Goal: Information Seeking & Learning: Find specific fact

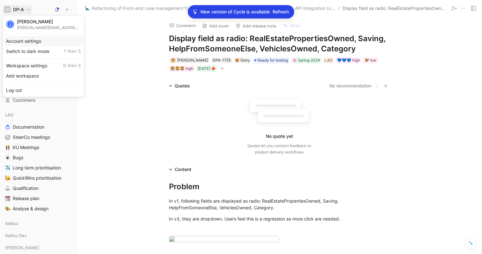
click at [32, 41] on div "Account settings" at bounding box center [43, 41] width 78 height 10
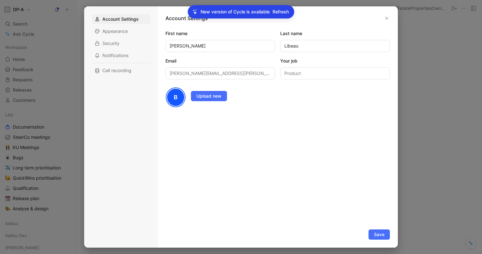
click at [68, 31] on div at bounding box center [241, 127] width 482 height 254
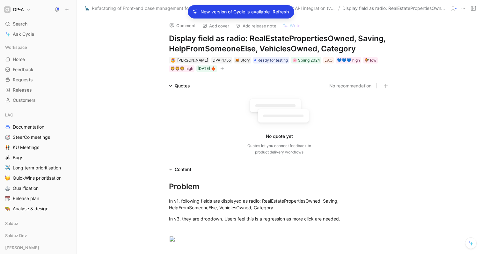
click at [25, 6] on button "DP-A" at bounding box center [18, 9] width 30 height 9
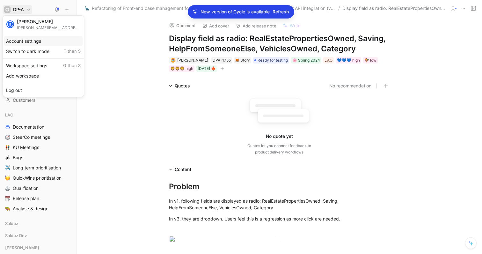
click at [35, 41] on div "Account settings" at bounding box center [43, 41] width 78 height 10
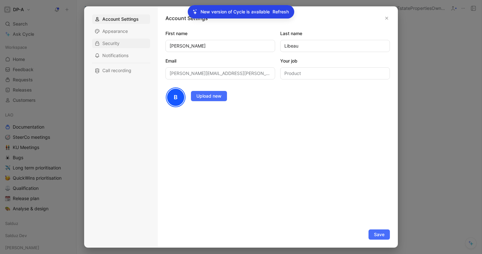
click at [118, 46] on span "Security" at bounding box center [110, 43] width 17 height 6
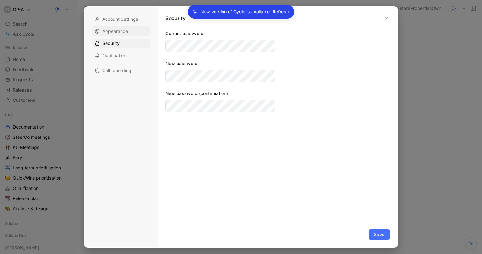
click at [121, 32] on span "Appearance" at bounding box center [114, 31] width 25 height 6
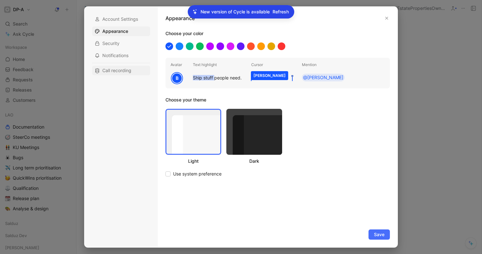
click at [120, 69] on span "Call recording" at bounding box center [116, 70] width 29 height 6
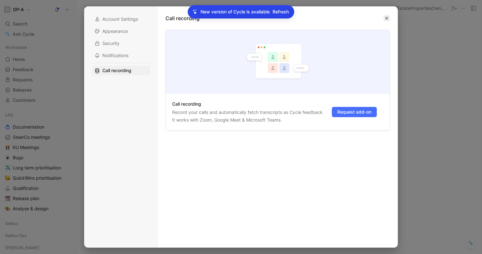
click at [385, 19] on icon "button" at bounding box center [386, 18] width 3 height 3
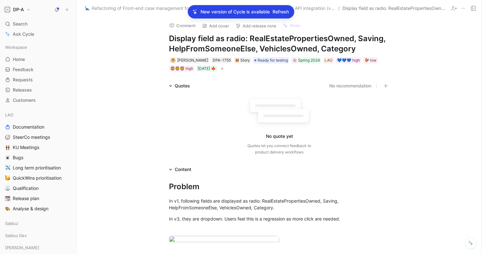
click at [120, 60] on div "Comment Add cover Add release note Write Display field as radio: RealEstateProp…" at bounding box center [279, 135] width 405 height 237
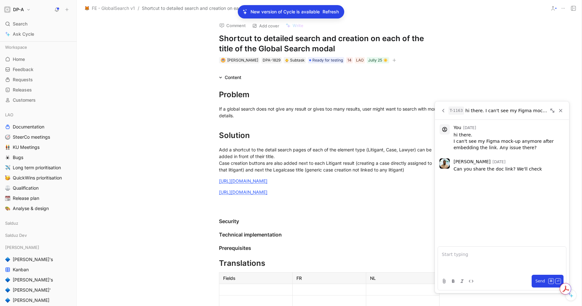
scroll to position [176, 0]
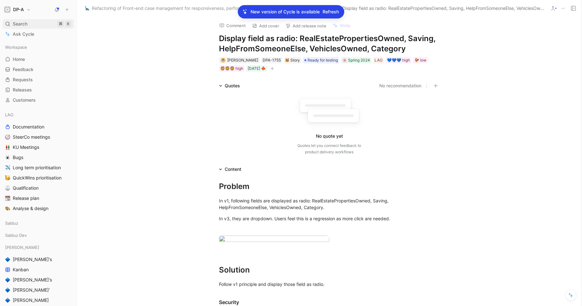
click at [19, 21] on span "Search" at bounding box center [20, 24] width 15 height 8
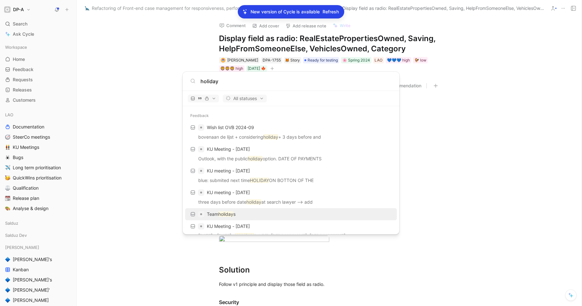
type input "holiday"
click at [239, 211] on div "Team holiday s" at bounding box center [291, 213] width 208 height 11
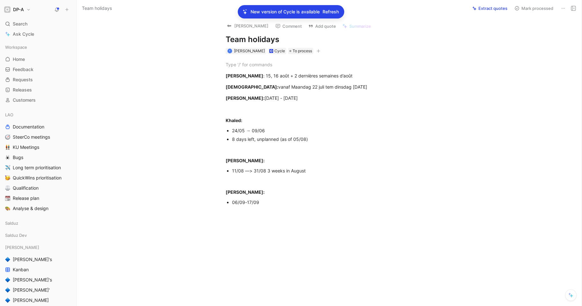
click at [128, 126] on div "Nicolas : 15, 16 août + 2 dernières semaines d’août Joran: vanaf Maandag 22 jul…" at bounding box center [335, 132] width 491 height 157
click at [259, 202] on div "06/09-17/09" at bounding box center [339, 202] width 214 height 7
click at [188, 102] on div "Nicolas : 15, 16 août + 2 dernières semaines d’août Joran: vanaf Maandag 22 jul…" at bounding box center [335, 132] width 491 height 157
